Goal: Transaction & Acquisition: Purchase product/service

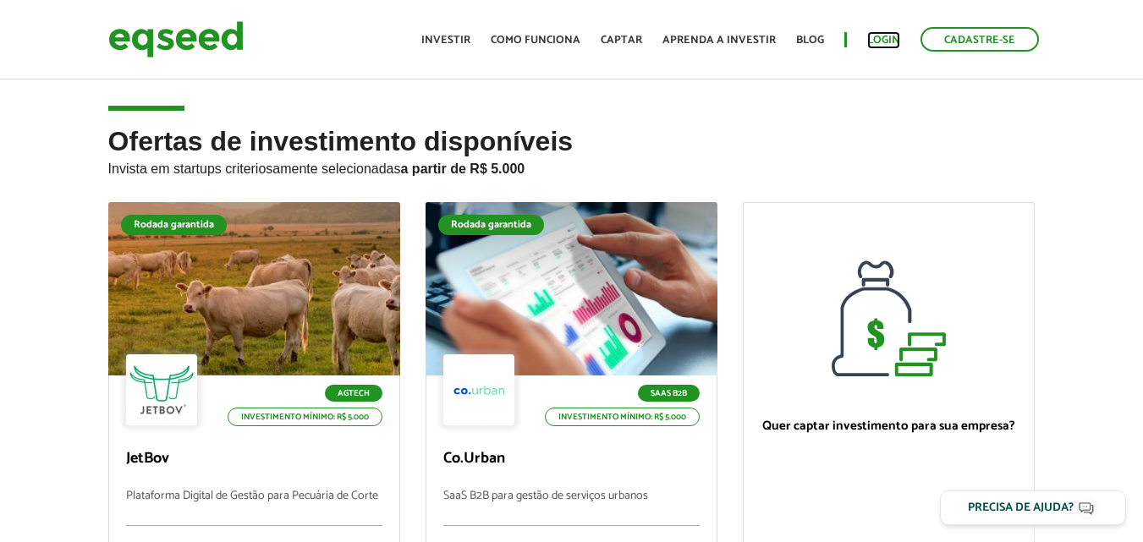
click at [886, 36] on link "Login" at bounding box center [883, 40] width 33 height 11
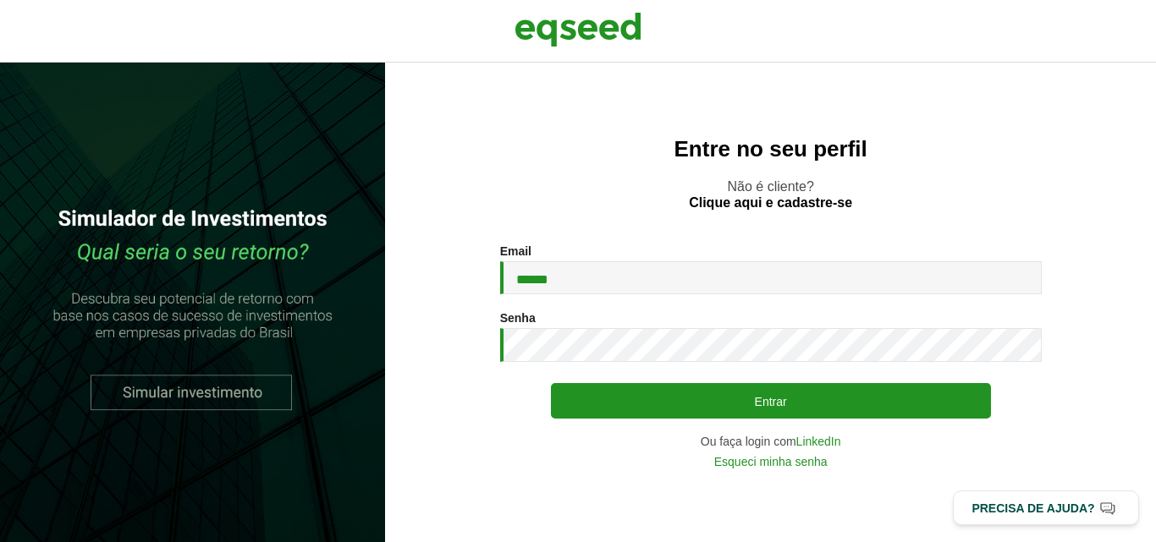
type input "**********"
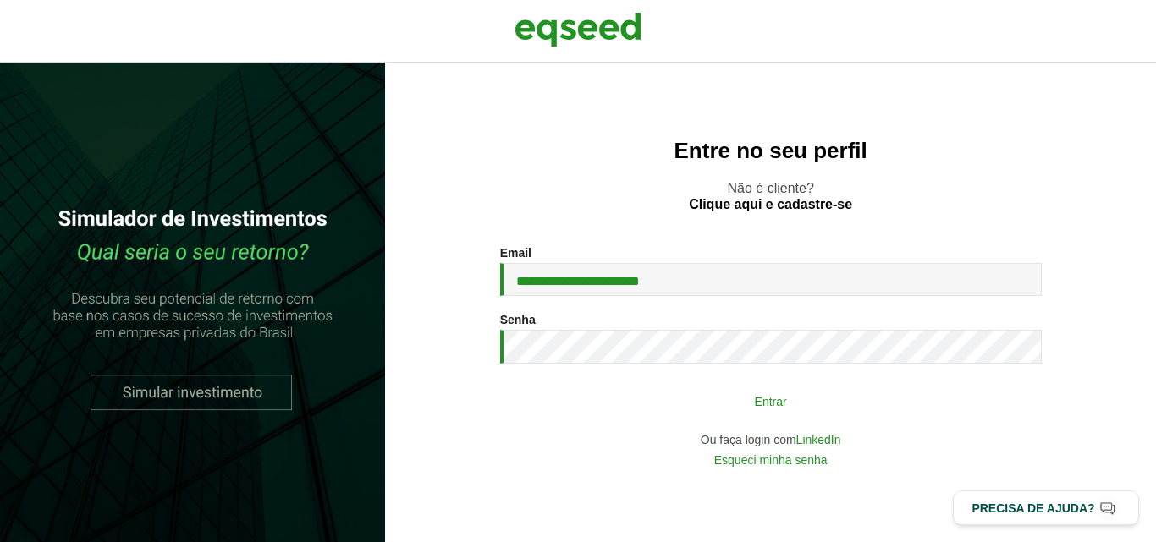
click at [782, 398] on button "Entrar" at bounding box center [771, 401] width 440 height 32
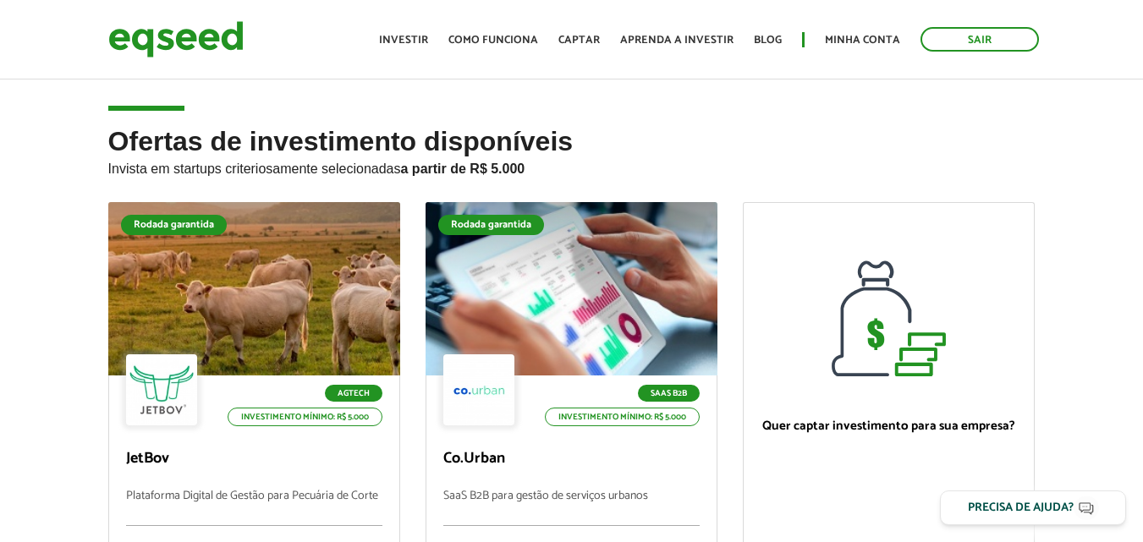
click at [276, 94] on article "Ofertas de investimento disponíveis Invista em startups criteriosamente selecio…" at bounding box center [571, 410] width 1143 height 668
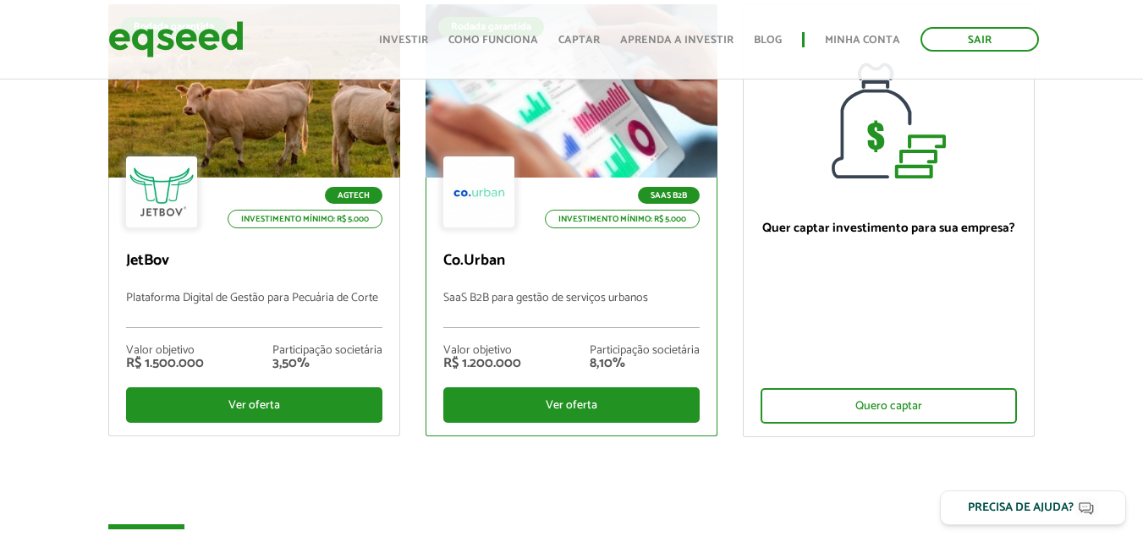
scroll to position [238, 0]
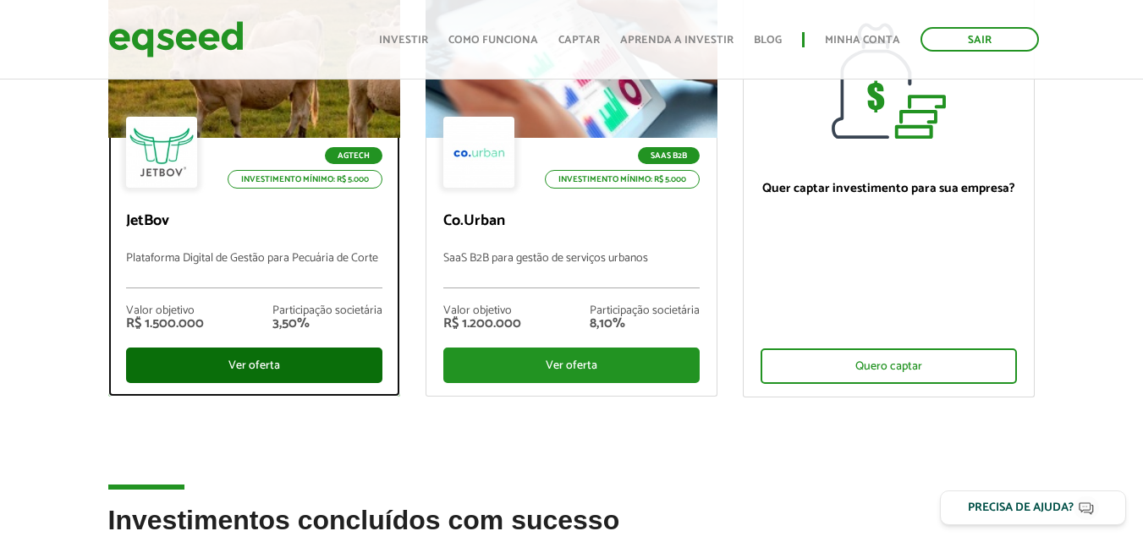
click at [282, 376] on div "Ver oferta" at bounding box center [254, 366] width 256 height 36
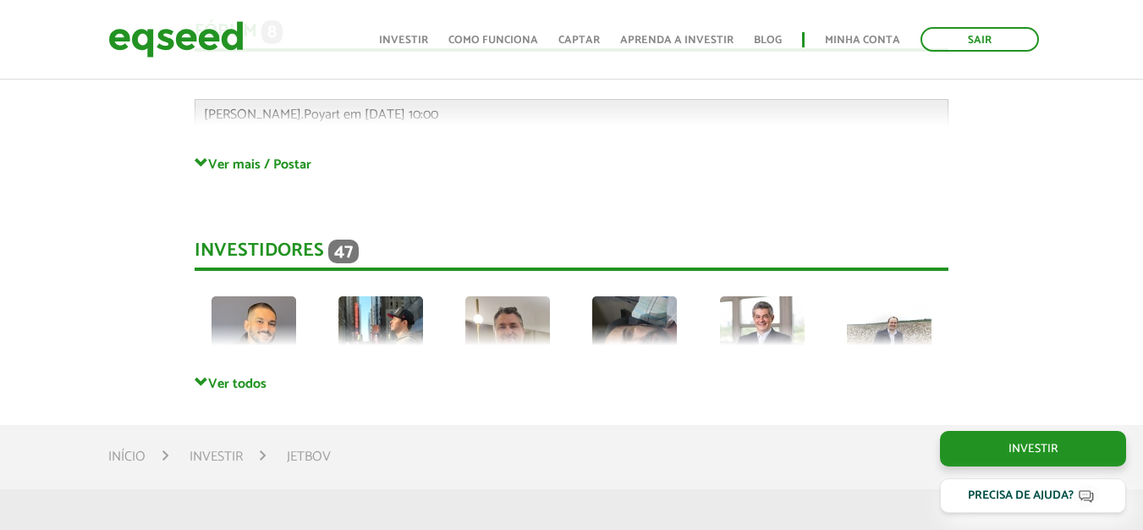
scroll to position [4533, 0]
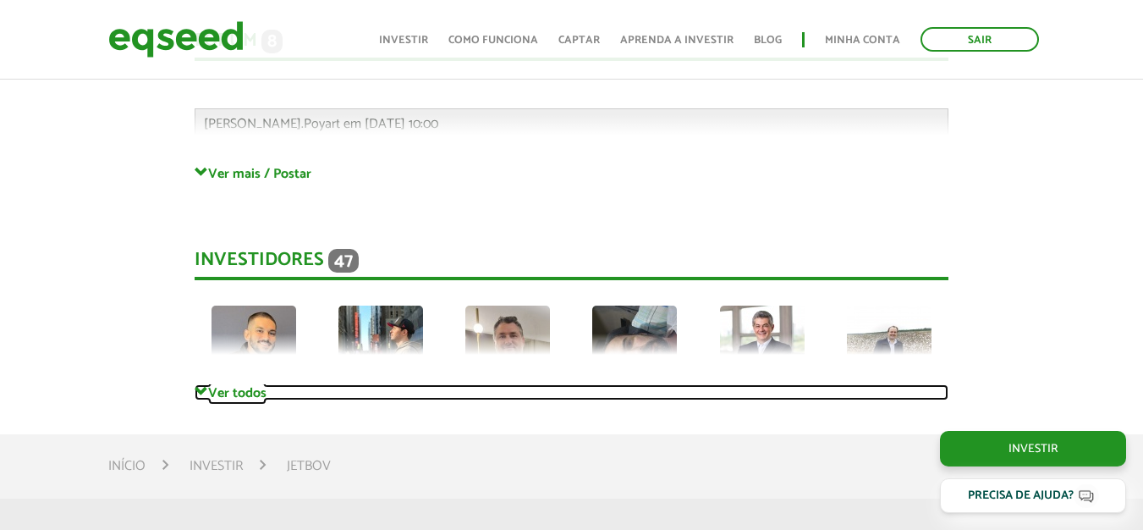
click at [250, 384] on link "Ver todos" at bounding box center [572, 392] width 754 height 16
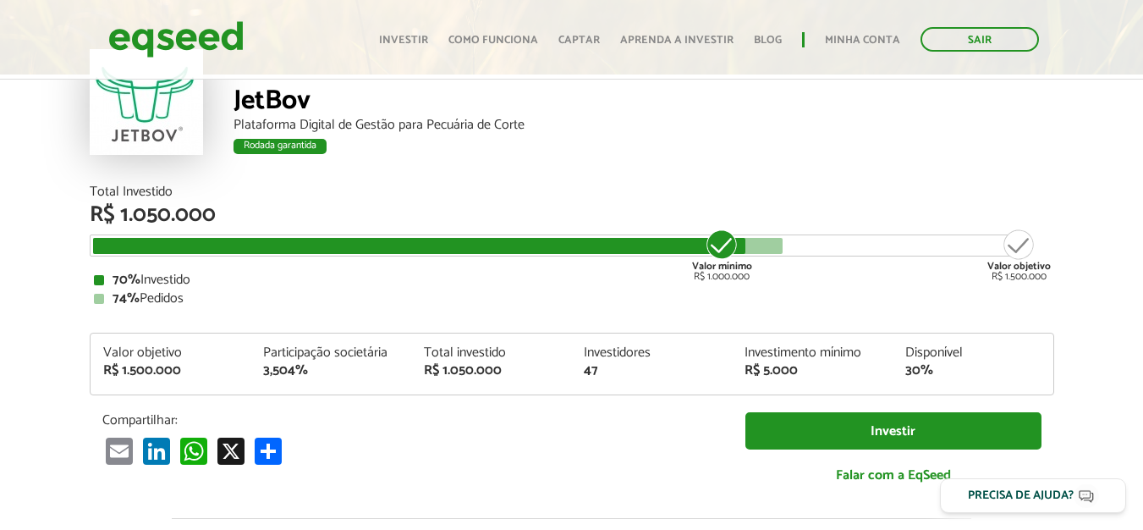
scroll to position [68, 0]
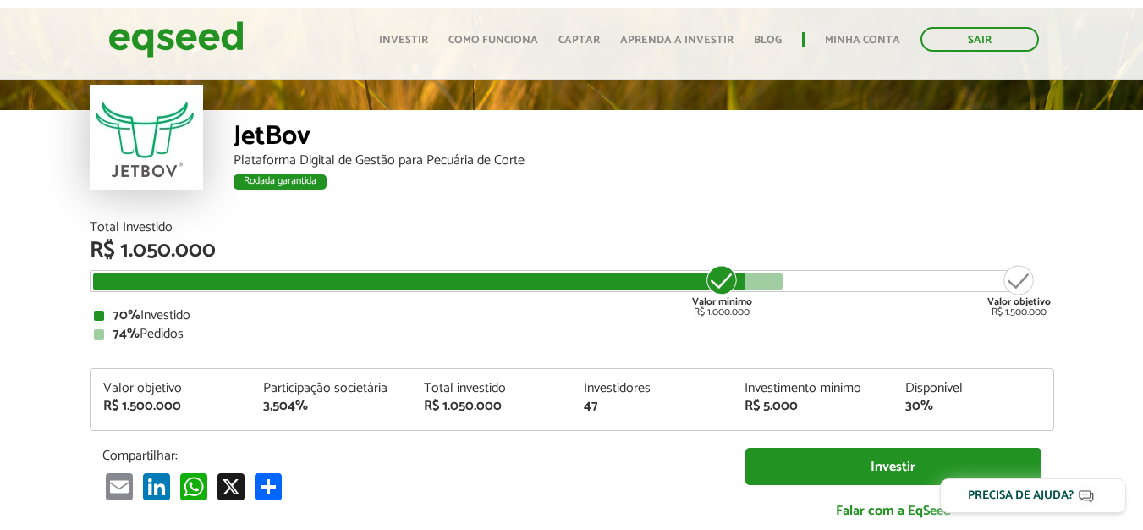
click at [866, 30] on ul "Início Investir Como funciona Captar Aprenda a investir Blog Minha conta Sair" at bounding box center [709, 39] width 677 height 25
click at [860, 35] on link "Minha conta" at bounding box center [862, 40] width 75 height 11
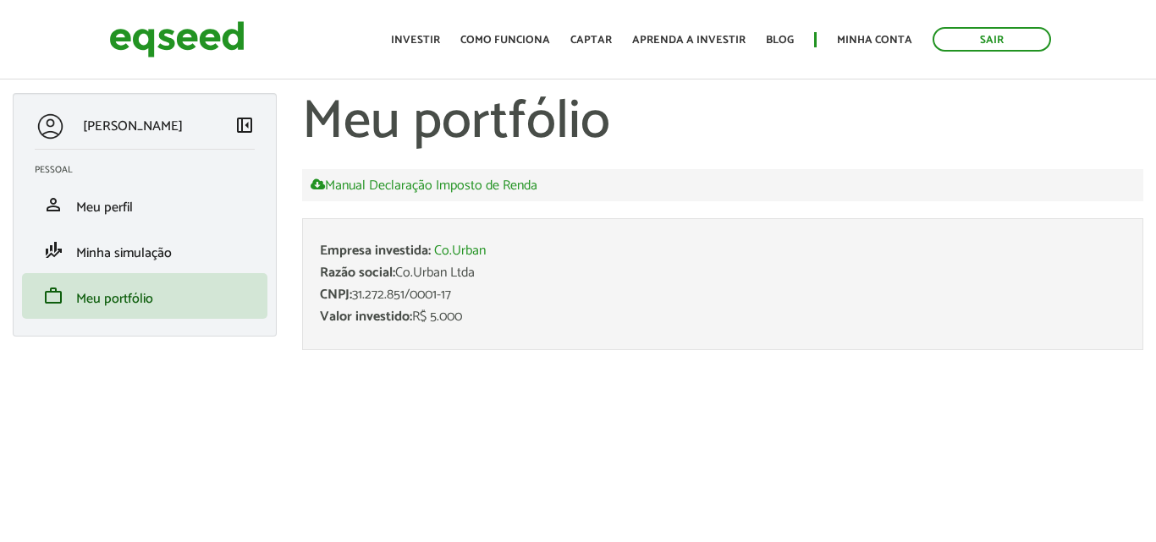
drag, startPoint x: 464, startPoint y: 301, endPoint x: 355, endPoint y: 300, distance: 109.2
click at [355, 300] on div "CNPJ: 31.272.851/0001-17" at bounding box center [723, 296] width 806 height 14
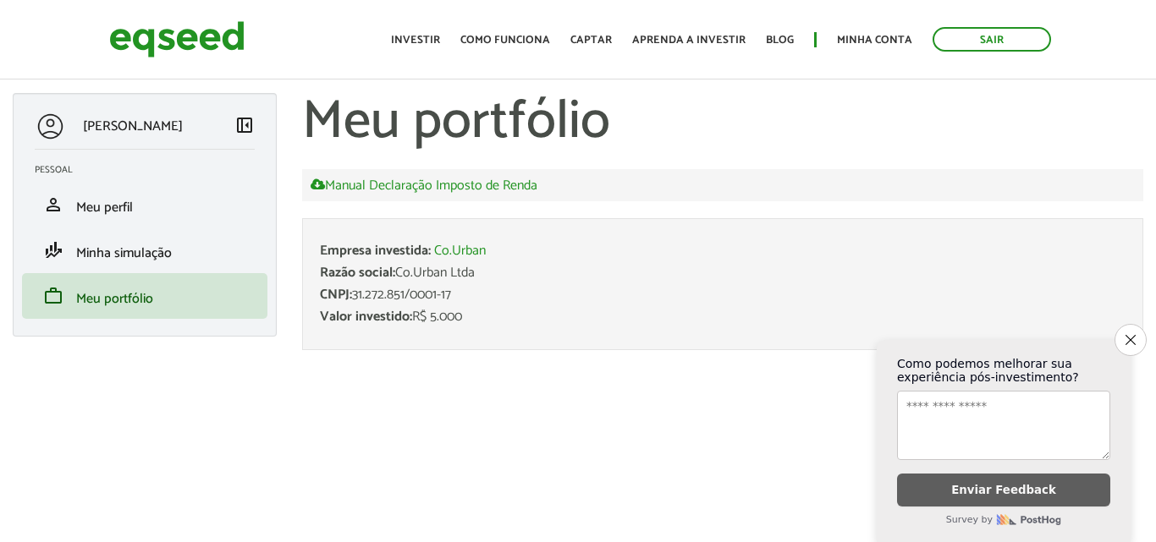
drag, startPoint x: 462, startPoint y: 294, endPoint x: 355, endPoint y: 296, distance: 107.5
click at [355, 296] on div "CNPJ: 31.272.851/0001-17" at bounding box center [723, 296] width 806 height 14
copy div "31.272.851/0001-17"
